Goal: Transaction & Acquisition: Download file/media

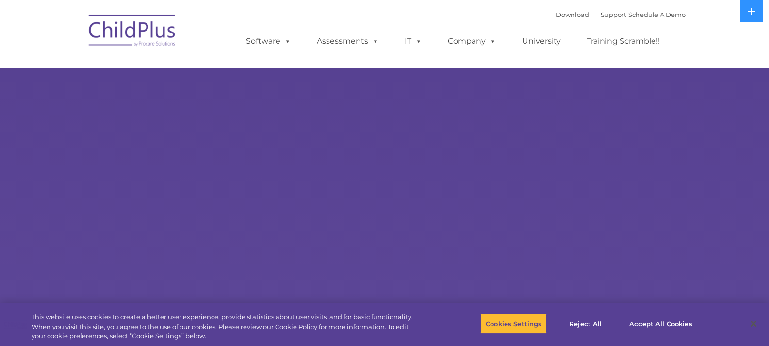
select select "MEDIUM"
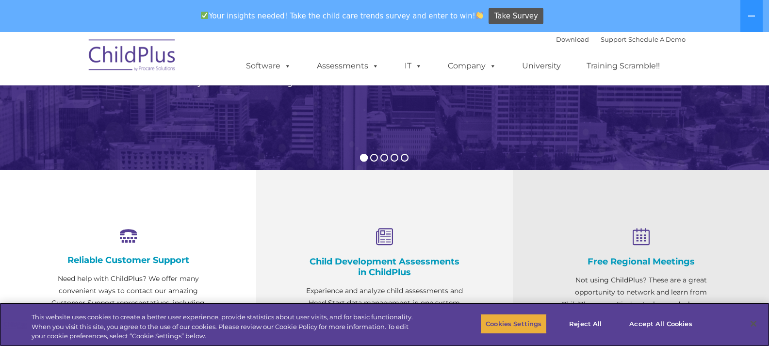
scroll to position [242, 0]
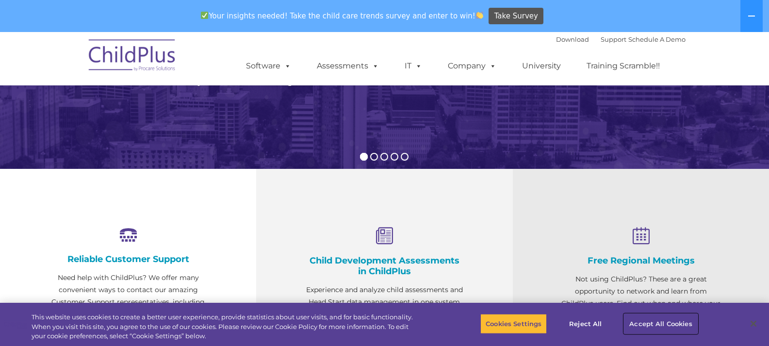
click at [647, 323] on button "Accept All Cookies" at bounding box center [660, 323] width 73 height 20
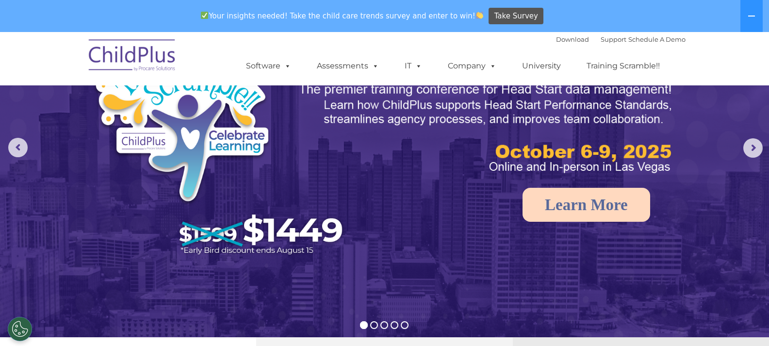
scroll to position [0, 0]
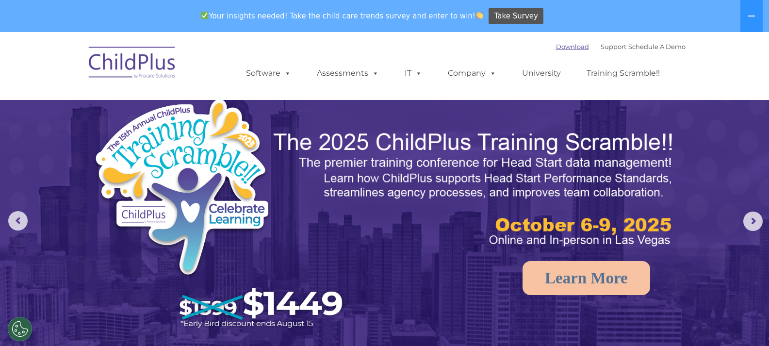
click at [557, 49] on link "Download" at bounding box center [572, 47] width 33 height 8
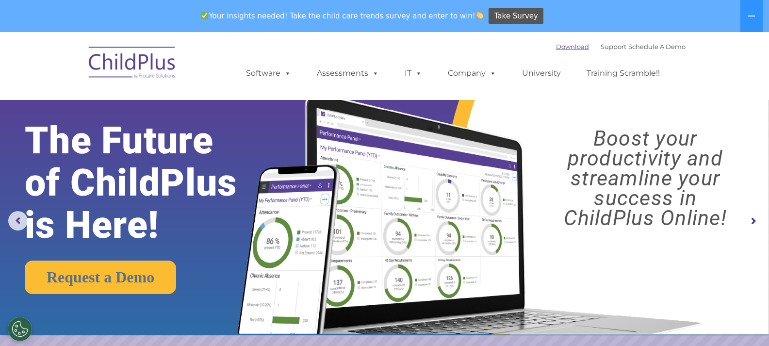
click at [564, 47] on link "Download" at bounding box center [572, 47] width 33 height 8
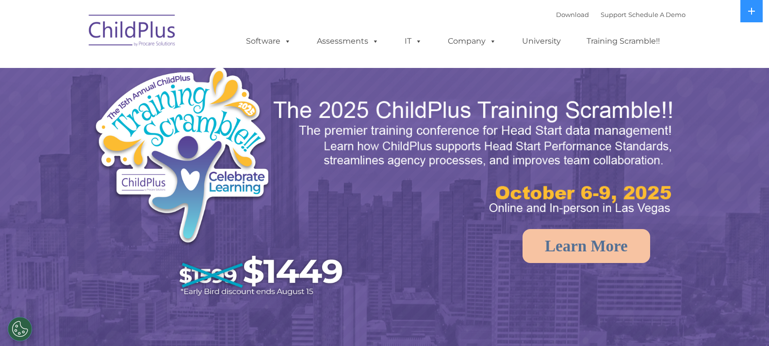
select select "MEDIUM"
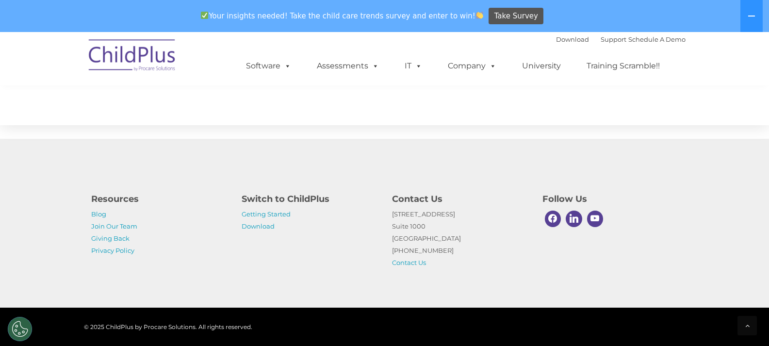
scroll to position [1108, 0]
click at [265, 223] on link "Download" at bounding box center [258, 226] width 33 height 8
